Goal: Communication & Community: Ask a question

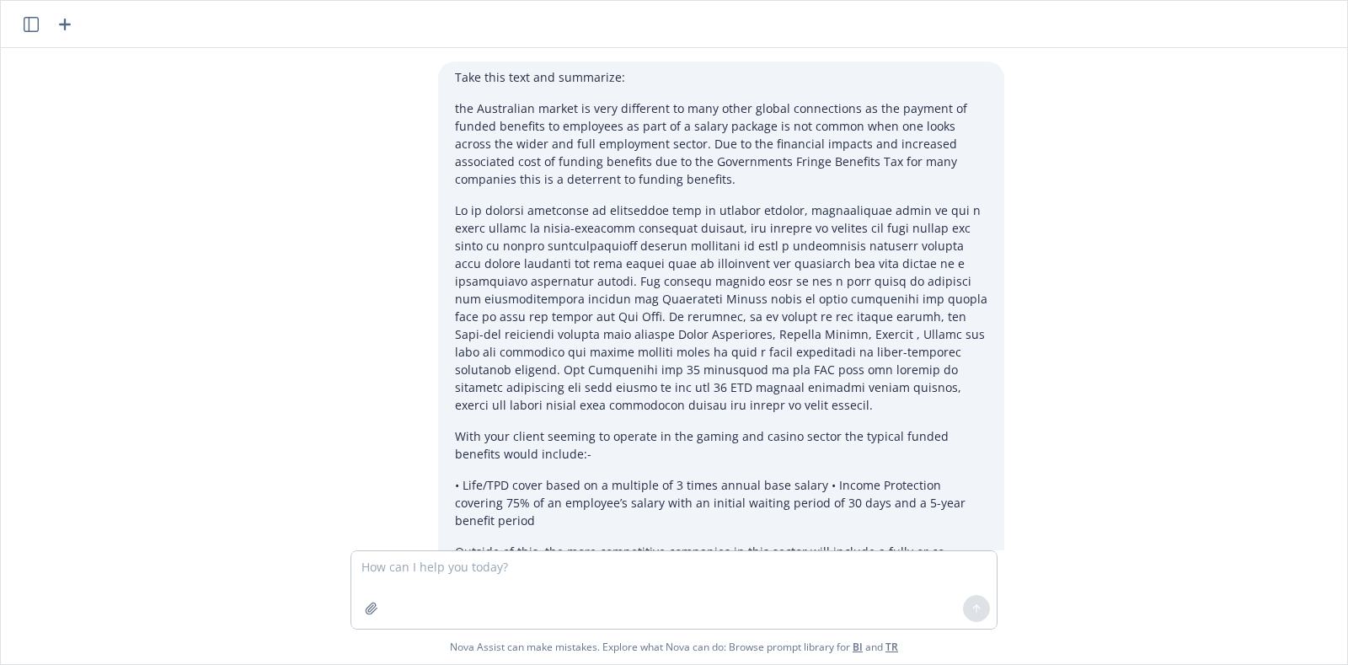
scroll to position [369, 0]
